Goal: Information Seeking & Learning: Learn about a topic

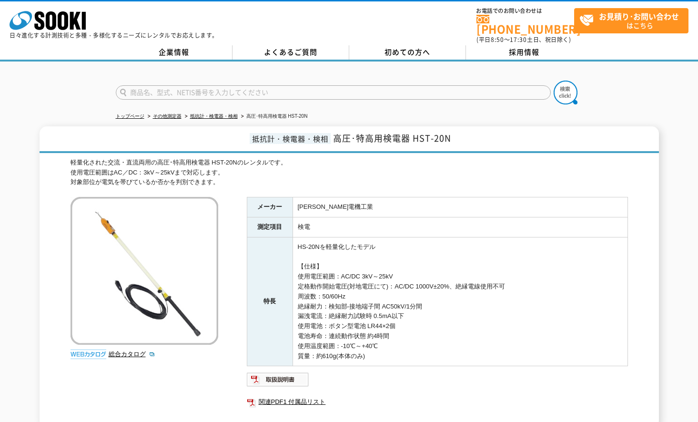
click at [649, 49] on div "企業情報 よくあるご質問 初めての方へ 採用情報" at bounding box center [349, 53] width 698 height 16
click at [345, 166] on div "軽量化された交流・直流両用の高圧･特高用検電器 HST-20Nのレンタルです。 使用電圧範囲はAC／DC：3kV～25kVまで対応します。 対象部位が電気を帯…" at bounding box center [350, 173] width 558 height 30
drag, startPoint x: 459, startPoint y: 386, endPoint x: 457, endPoint y: 370, distance: 16.4
drag, startPoint x: 335, startPoint y: 131, endPoint x: 408, endPoint y: 140, distance: 73.9
click at [408, 140] on h1 "抵抗計・検電器・検相 高圧･特高用検電器 HST-20N" at bounding box center [349, 139] width 619 height 27
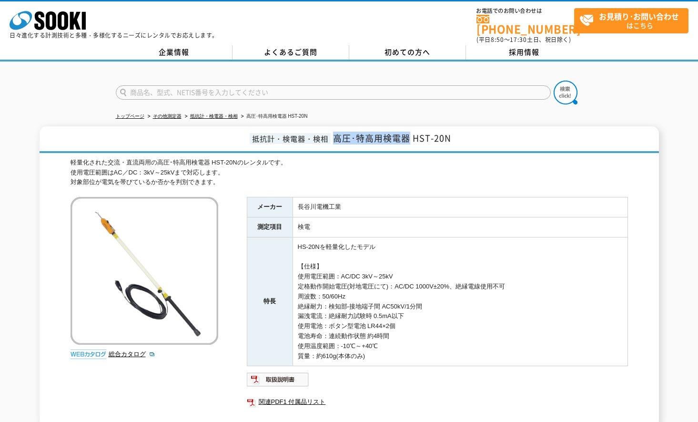
copy span "高圧･特高用検電器"
click at [363, 137] on span "高圧･特高用検電器 HST-20N" at bounding box center [392, 138] width 118 height 13
drag, startPoint x: 361, startPoint y: 133, endPoint x: 381, endPoint y: 133, distance: 20.5
click at [381, 133] on span "高圧･特高用検電器 HST-20N" at bounding box center [392, 138] width 118 height 13
copy span "特高用"
